Goal: Transaction & Acquisition: Book appointment/travel/reservation

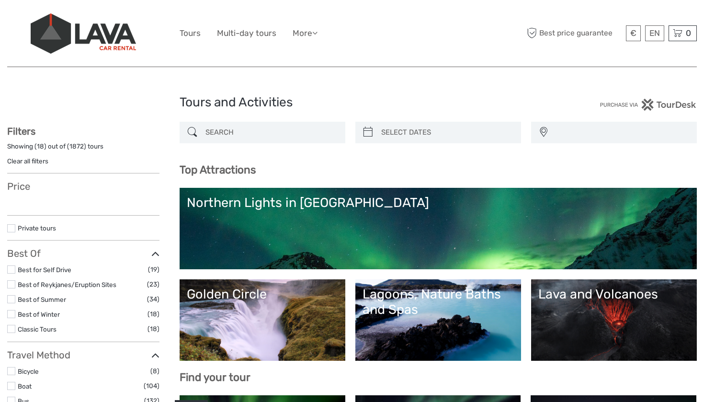
select select
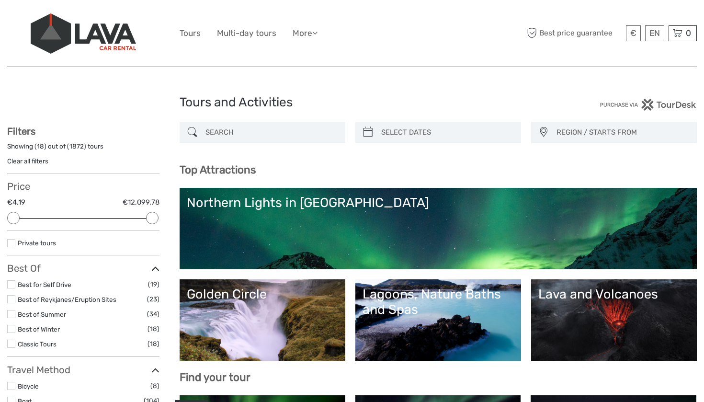
click at [276, 127] on input "search" at bounding box center [270, 132] width 139 height 17
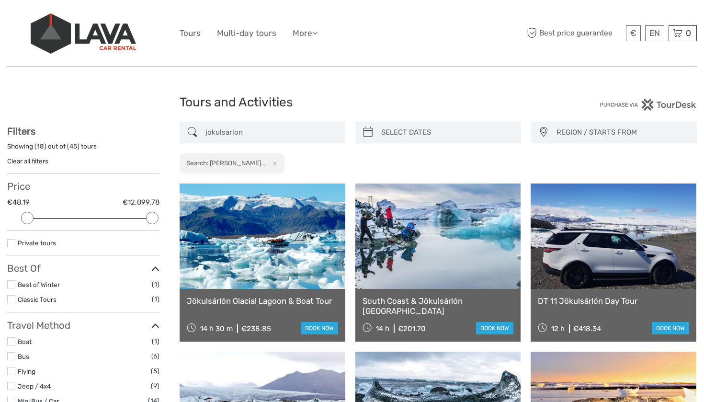
type input "jokulsarlon"
click at [371, 129] on icon at bounding box center [368, 131] width 10 height 15
type input "07/09/2025"
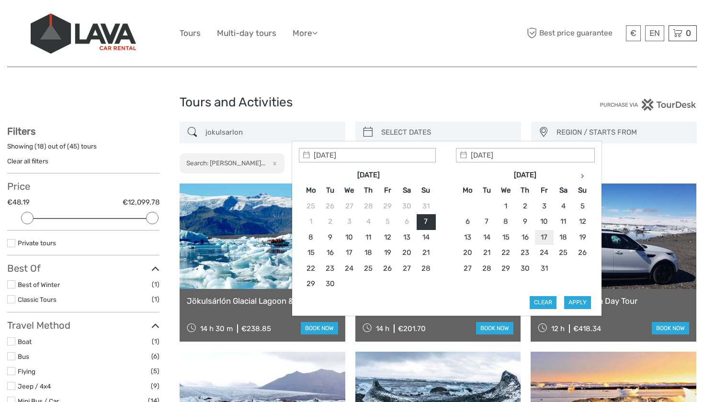
type input "17/10/2025"
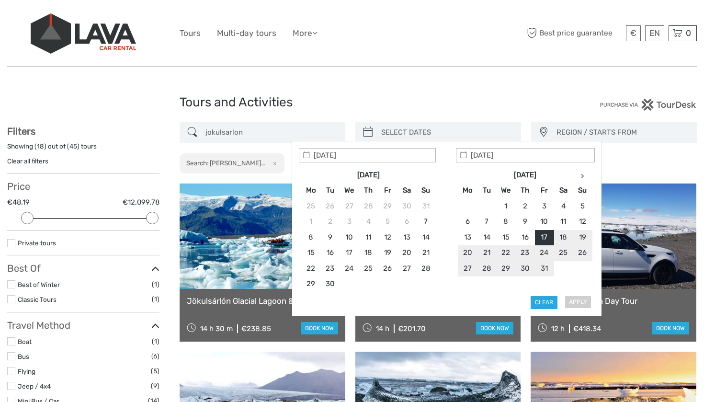
click at [578, 300] on div "Apply Clear" at bounding box center [447, 228] width 296 height 161
type input "17/10/2025"
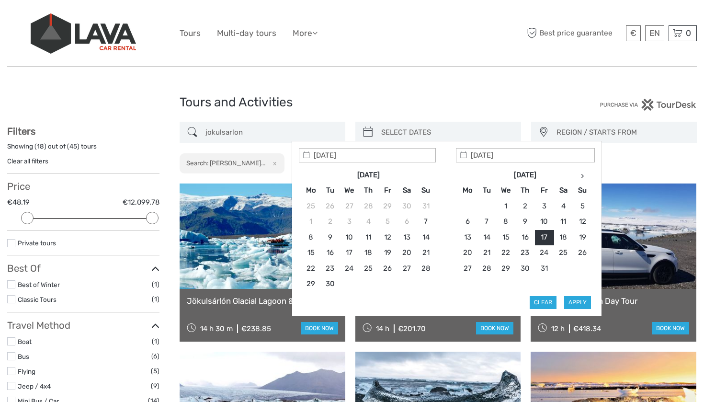
type input "17/10/2025"
click at [577, 300] on button "Apply" at bounding box center [577, 302] width 27 height 12
type input "17/10/2025 - 17/10/2025"
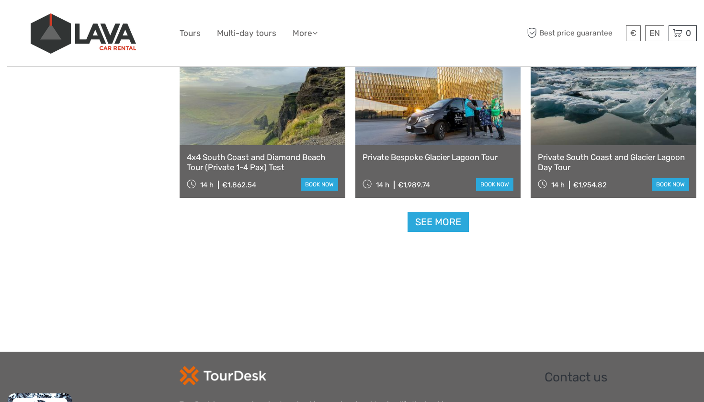
scroll to position [991, 0]
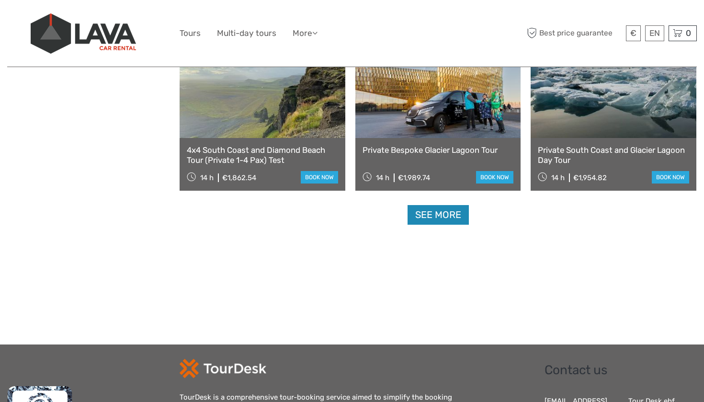
click at [424, 213] on link "See more" at bounding box center [437, 215] width 61 height 20
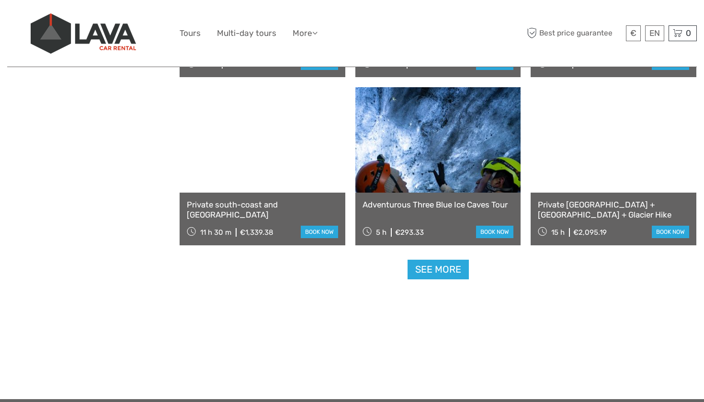
scroll to position [1946, 0]
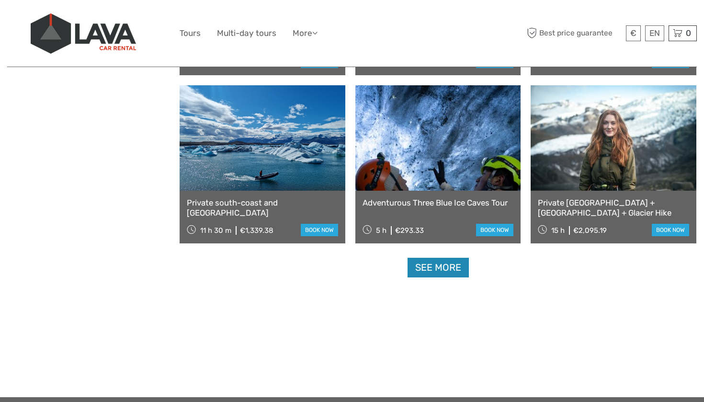
click at [422, 270] on link "See more" at bounding box center [437, 267] width 61 height 20
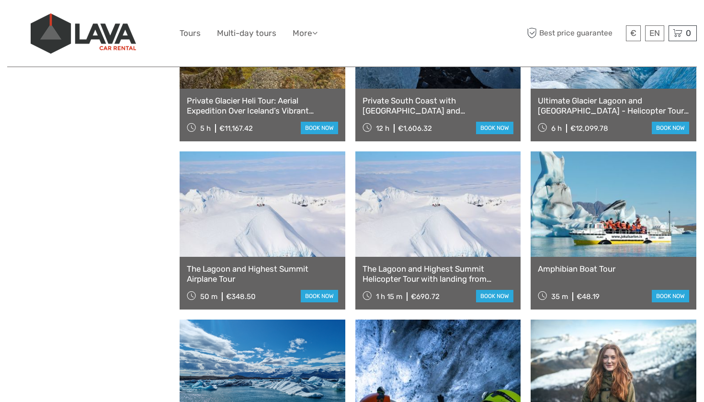
scroll to position [1714, 0]
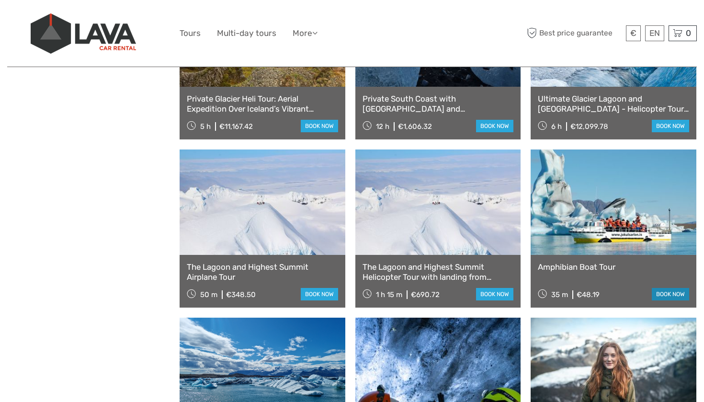
click at [666, 296] on link "book now" at bounding box center [669, 294] width 37 height 12
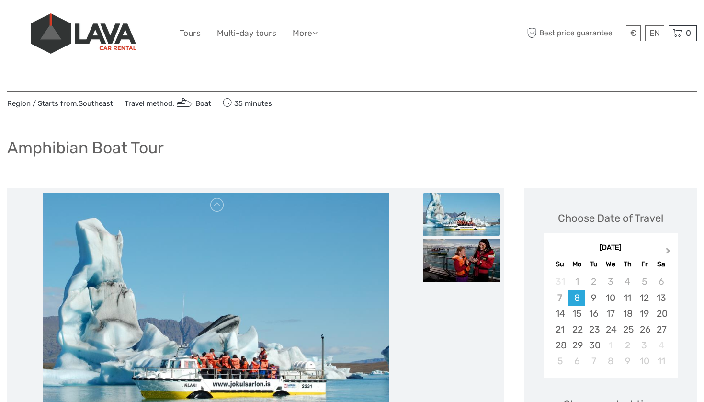
click at [668, 250] on span "Next Month" at bounding box center [668, 253] width 0 height 14
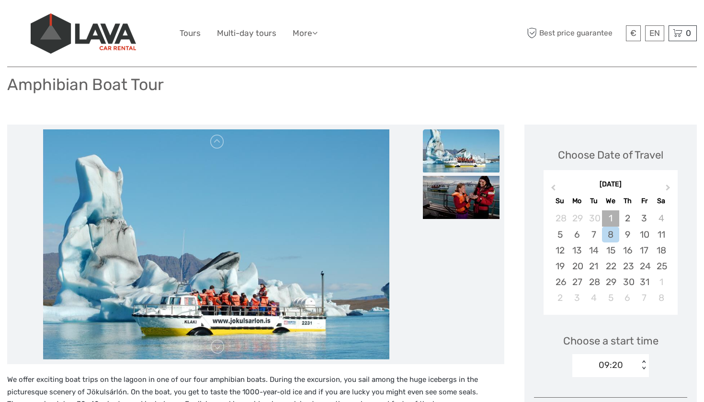
scroll to position [65, 0]
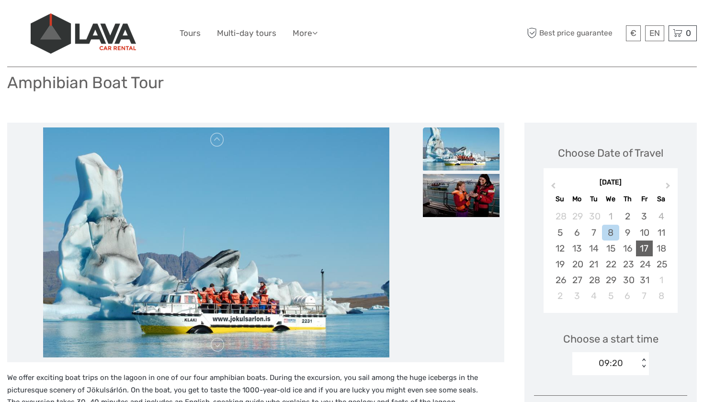
click at [645, 247] on div "17" at bounding box center [644, 248] width 17 height 16
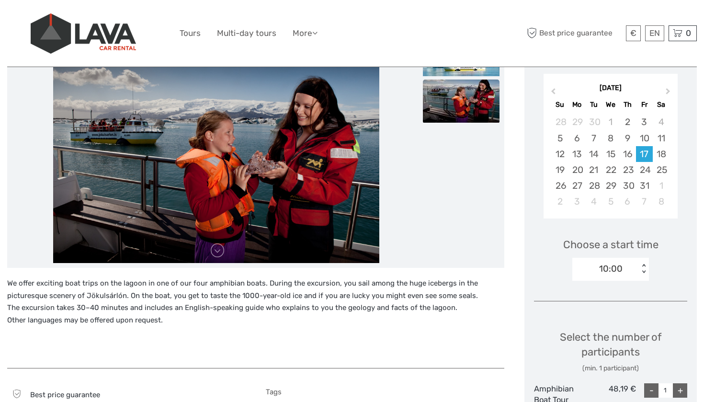
scroll to position [160, 0]
click at [644, 263] on div "< >" at bounding box center [643, 268] width 8 height 10
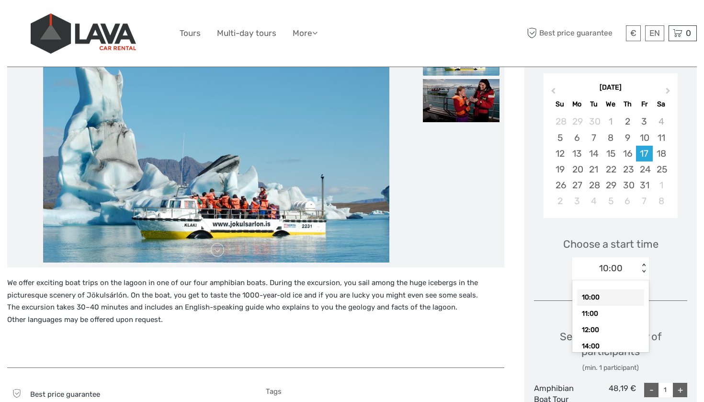
click at [645, 263] on div "< >" at bounding box center [643, 268] width 8 height 10
click at [644, 263] on div "< >" at bounding box center [643, 268] width 8 height 10
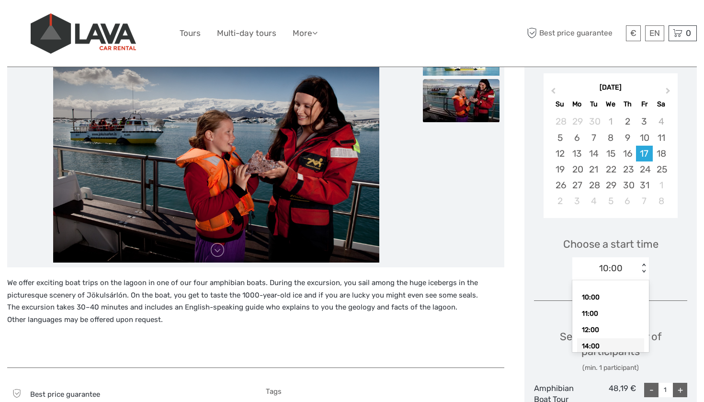
click at [607, 339] on div "14:00" at bounding box center [610, 346] width 67 height 16
click at [631, 265] on div "14:00" at bounding box center [605, 268] width 67 height 14
click at [598, 318] on div "10:00 11:00 12:00 14:00 16:00" at bounding box center [610, 329] width 67 height 85
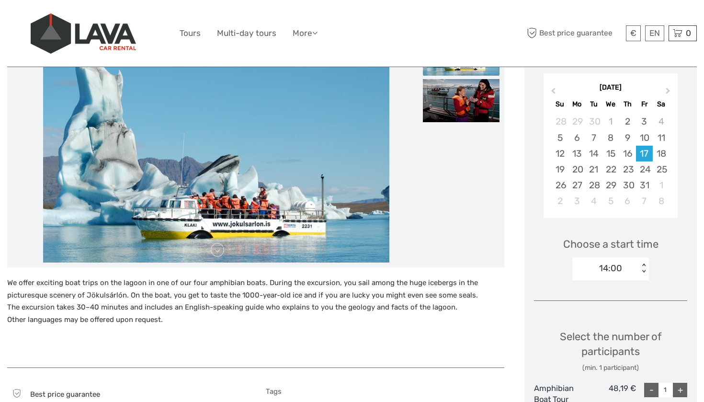
click at [679, 281] on div "Choose a start time 14:00 < >" at bounding box center [610, 254] width 153 height 61
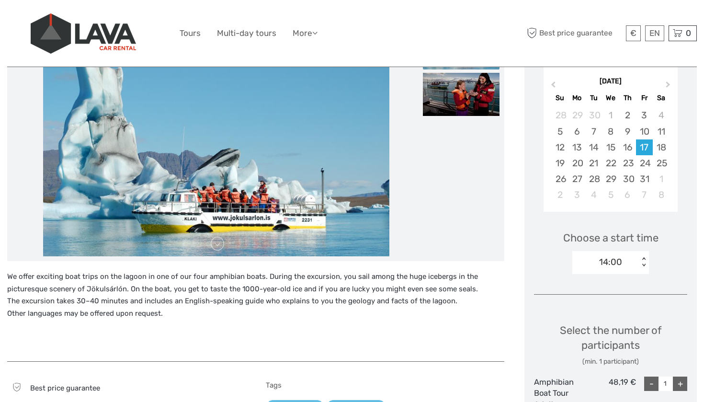
scroll to position [164, 0]
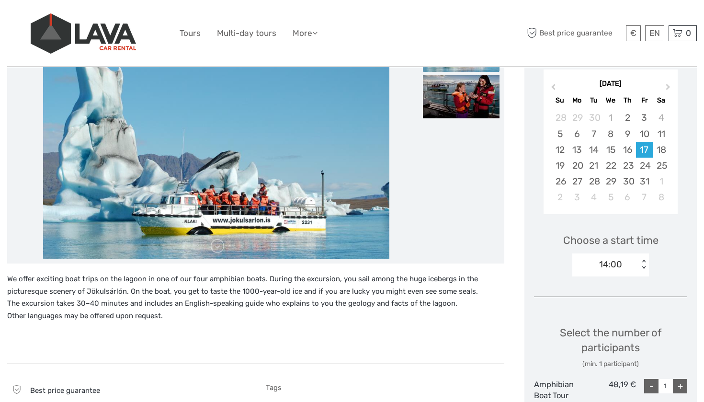
click at [645, 264] on div "< >" at bounding box center [643, 264] width 8 height 10
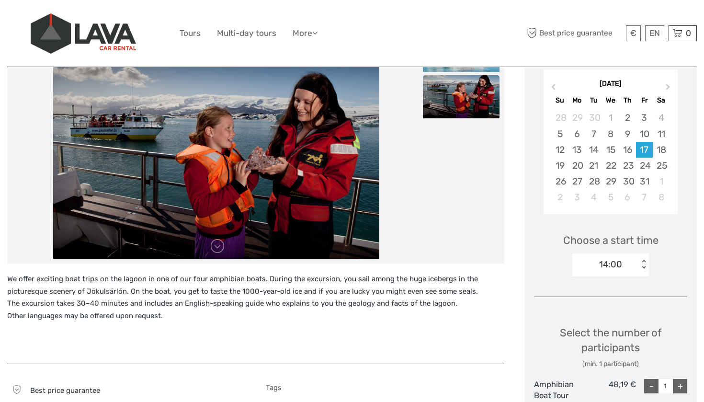
click at [645, 264] on div "< >" at bounding box center [643, 264] width 8 height 10
click at [642, 265] on div "< >" at bounding box center [643, 264] width 8 height 10
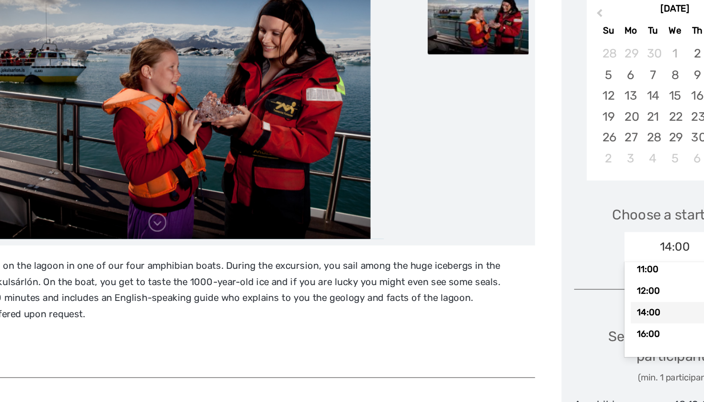
scroll to position [28, 0]
click at [577, 342] on div "16:00" at bounding box center [610, 350] width 67 height 16
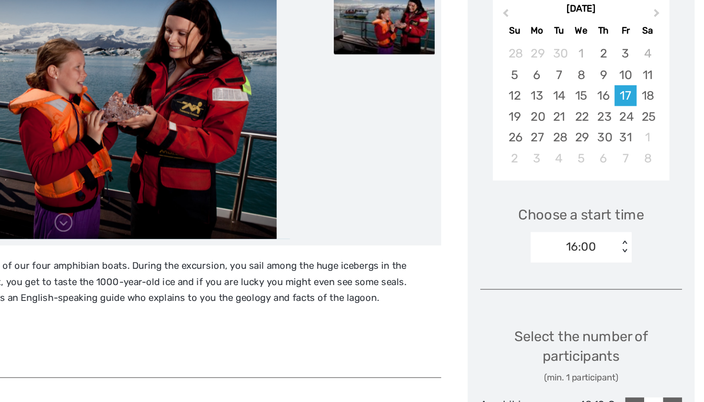
scroll to position [174, 0]
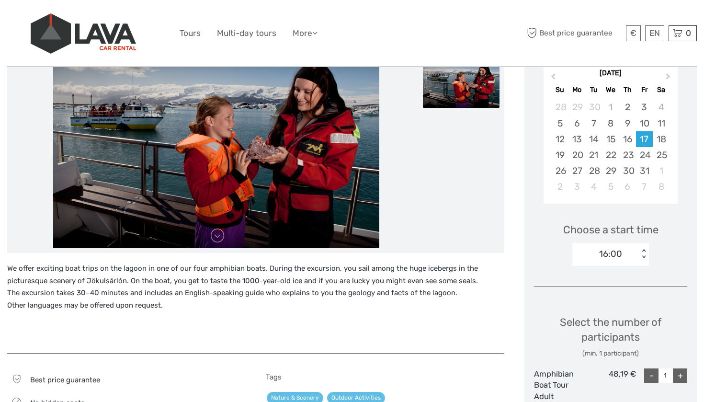
click at [682, 374] on div "+" at bounding box center [679, 375] width 14 height 14
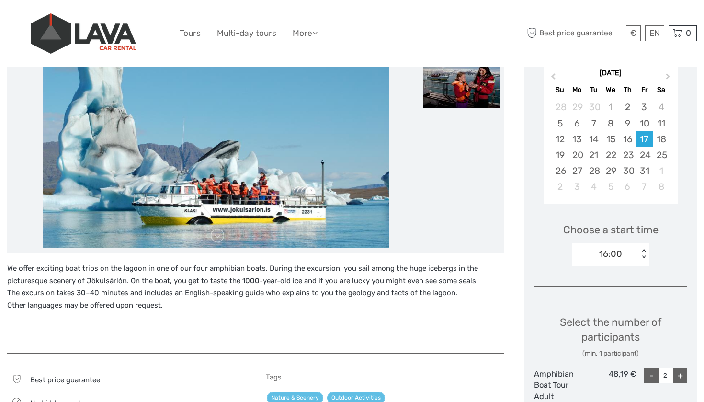
click at [682, 374] on div "+" at bounding box center [679, 375] width 14 height 14
type input "3"
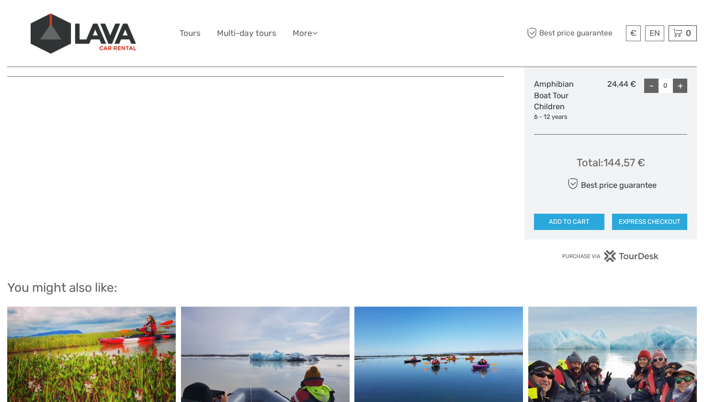
scroll to position [570, 0]
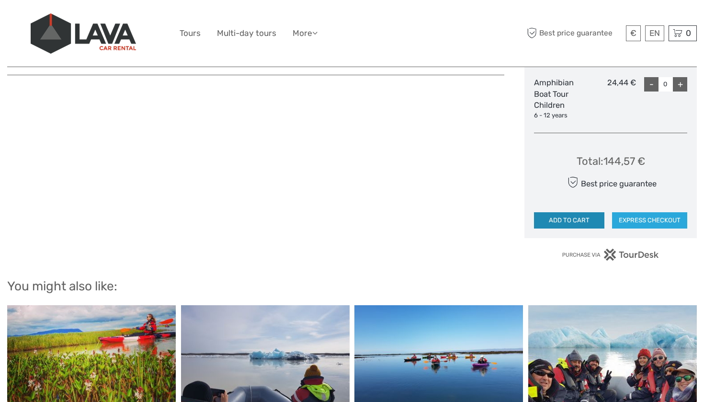
click at [587, 212] on button "ADD TO CART" at bounding box center [569, 220] width 70 height 16
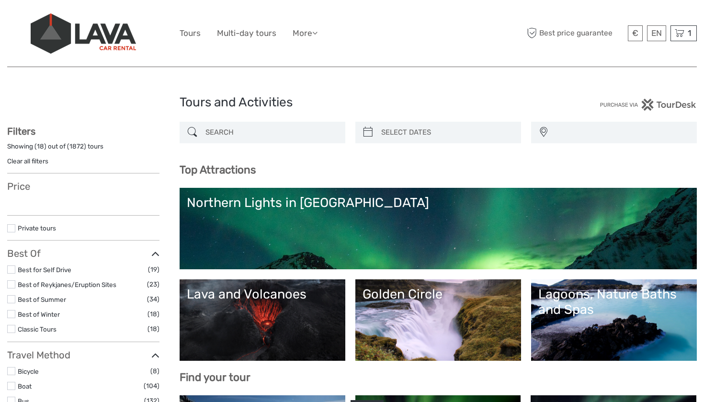
select select
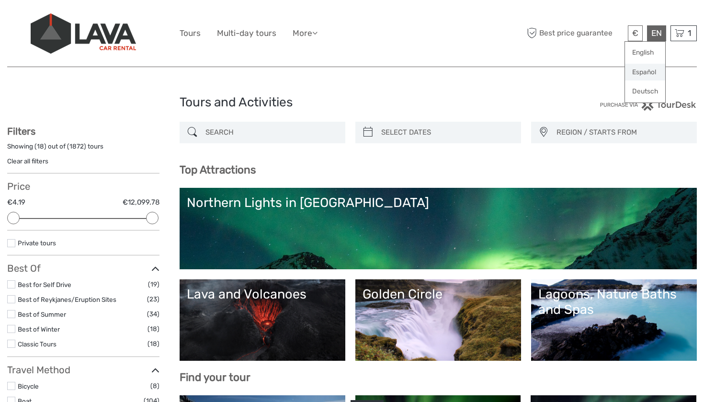
click at [646, 68] on link "Español" at bounding box center [645, 72] width 40 height 17
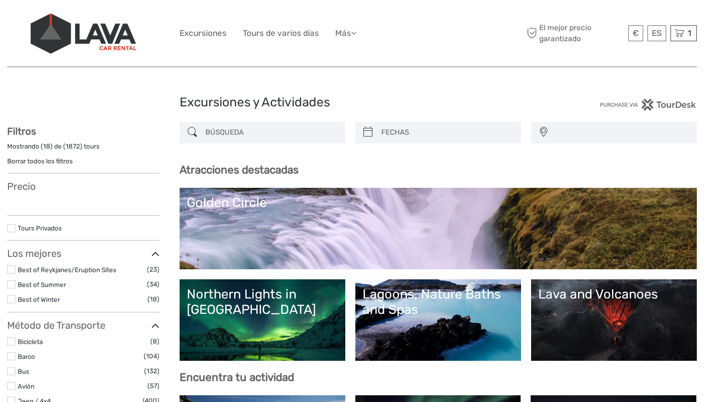
select select
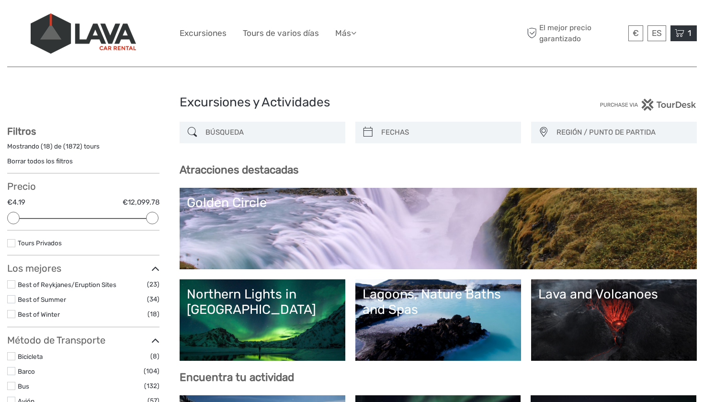
click at [682, 31] on icon at bounding box center [679, 33] width 10 height 12
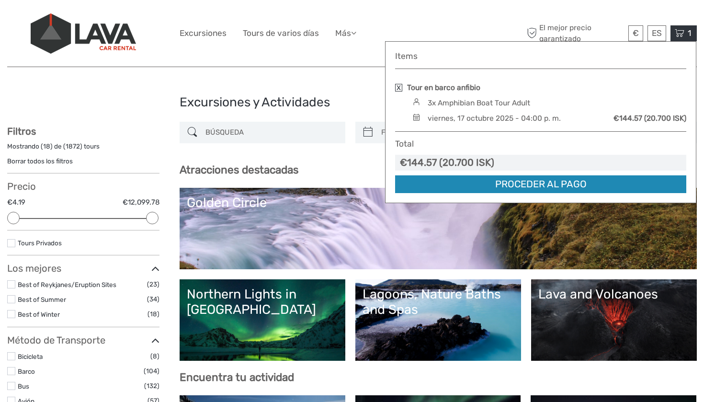
click at [561, 182] on link "Proceder al pago" at bounding box center [540, 184] width 291 height 18
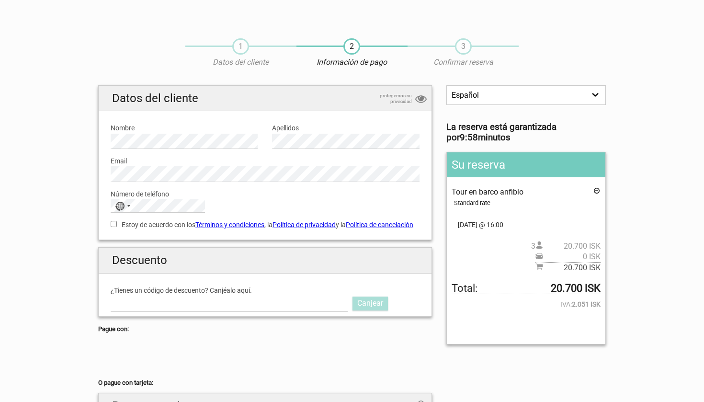
click at [303, 308] on input "¿Tienes un código de descuento? Canjéalo aquí." at bounding box center [229, 302] width 237 height 15
type input "LAVATOURS"
click at [368, 307] on link "Canjear" at bounding box center [369, 302] width 35 height 13
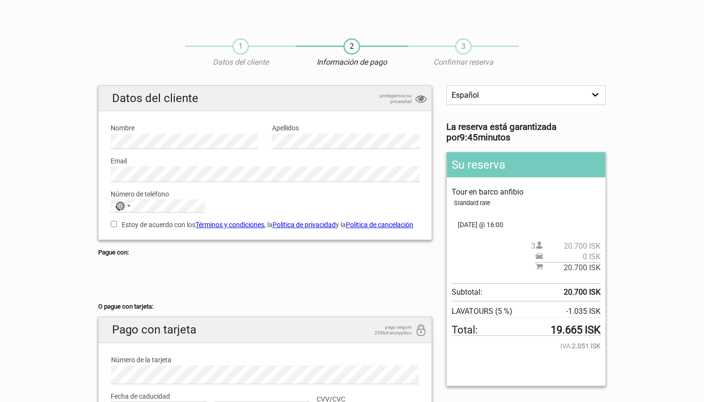
click at [367, 221] on link "Política de cancelación" at bounding box center [379, 225] width 67 height 8
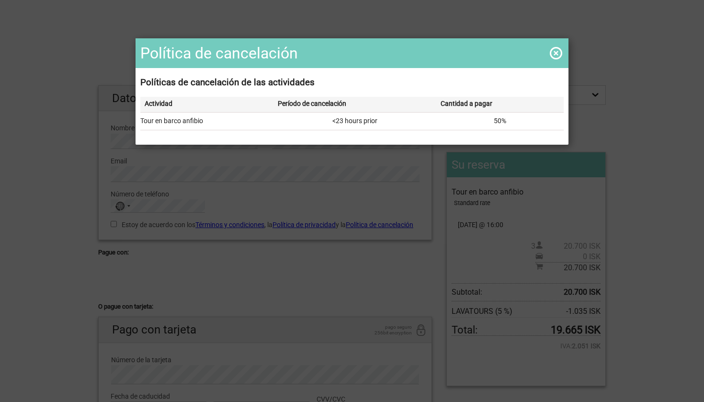
click at [554, 54] on span at bounding box center [555, 52] width 15 height 15
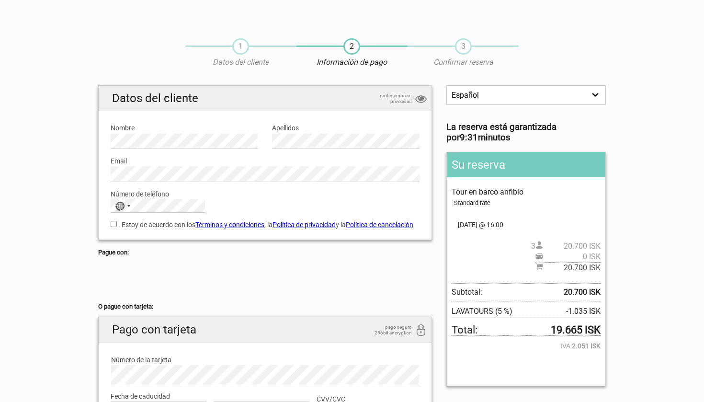
click at [262, 224] on link "Términos y condiciones" at bounding box center [229, 225] width 69 height 8
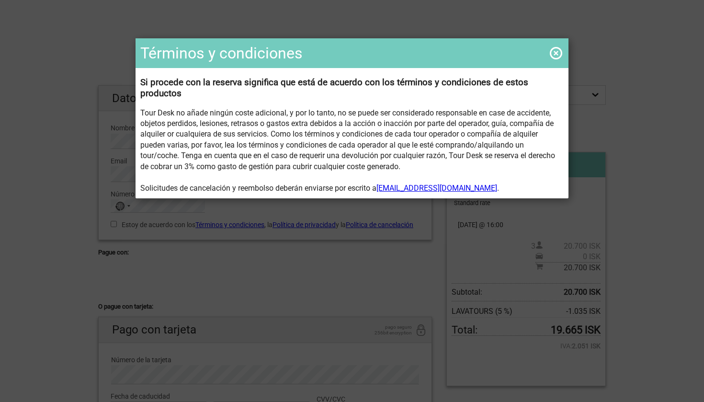
click at [557, 55] on span at bounding box center [555, 52] width 15 height 15
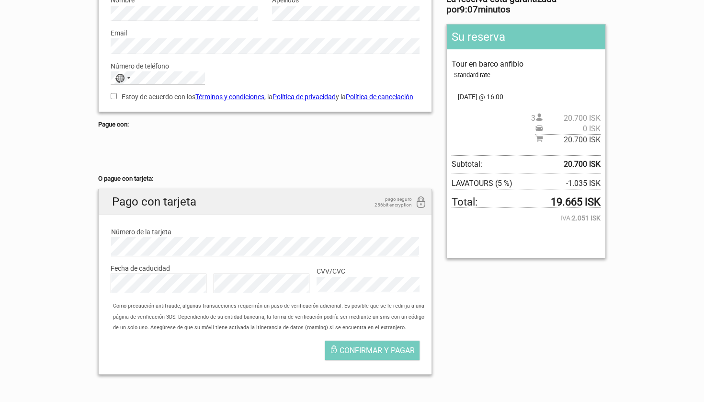
scroll to position [128, 0]
click at [550, 197] on strong "19.665 ISK" at bounding box center [575, 202] width 50 height 11
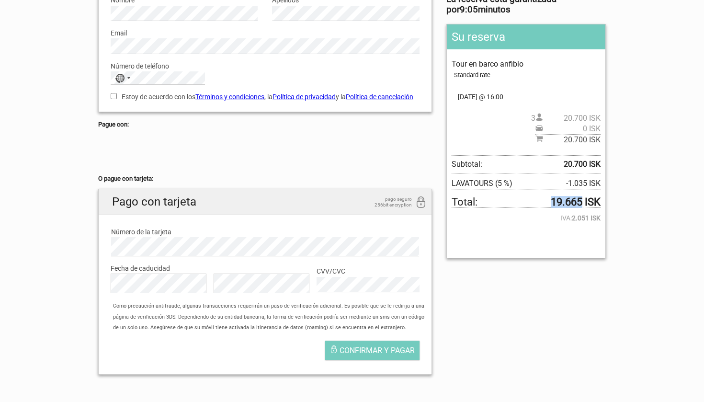
click at [550, 197] on strong "19.665 ISK" at bounding box center [575, 202] width 50 height 11
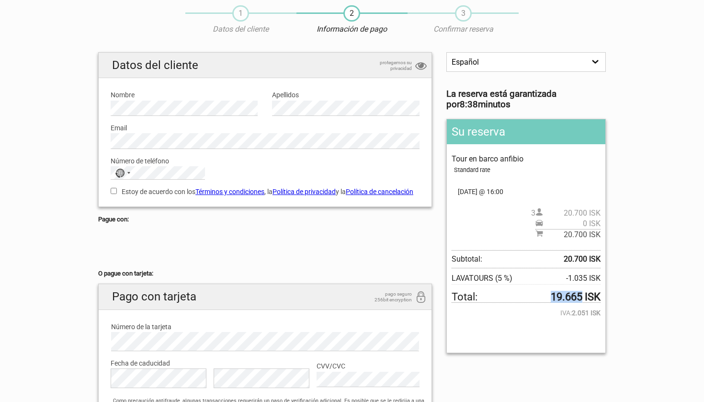
scroll to position [33, 0]
click at [57, 185] on section "1 Datos del cliente 2 Información de pago 3 Confirmar reserva English Español D…" at bounding box center [352, 236] width 704 height 481
click at [129, 173] on div "Selected country" at bounding box center [128, 173] width 3 height 2
type input "sp"
click at [134, 202] on span "Spain" at bounding box center [160, 204] width 65 height 11
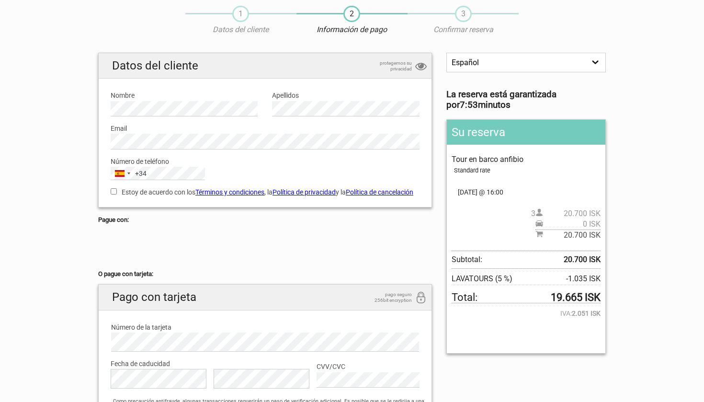
click at [112, 188] on input "Estoy de acuerdo con los Términos y condiciones , la Política de privacidad y l…" at bounding box center [114, 191] width 6 height 6
checkbox input "true"
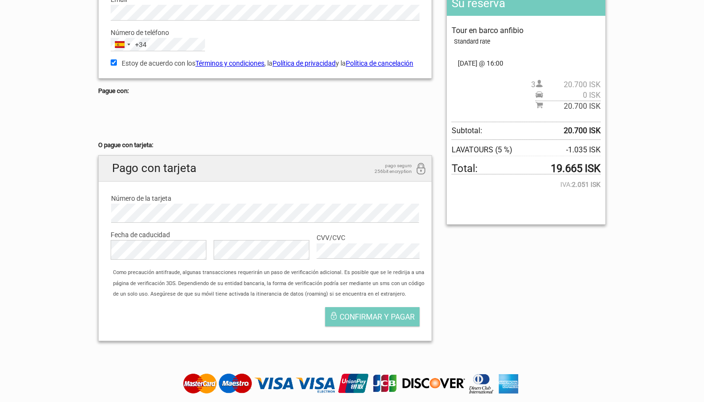
scroll to position [168, 0]
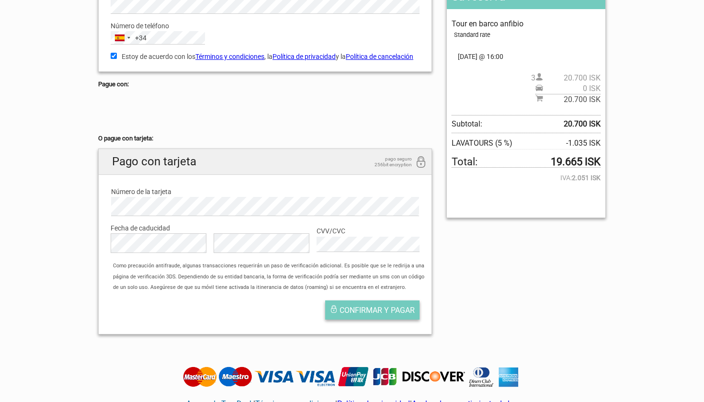
click at [371, 310] on span "Confirmar y pagar" at bounding box center [376, 309] width 75 height 9
